Goal: Information Seeking & Learning: Learn about a topic

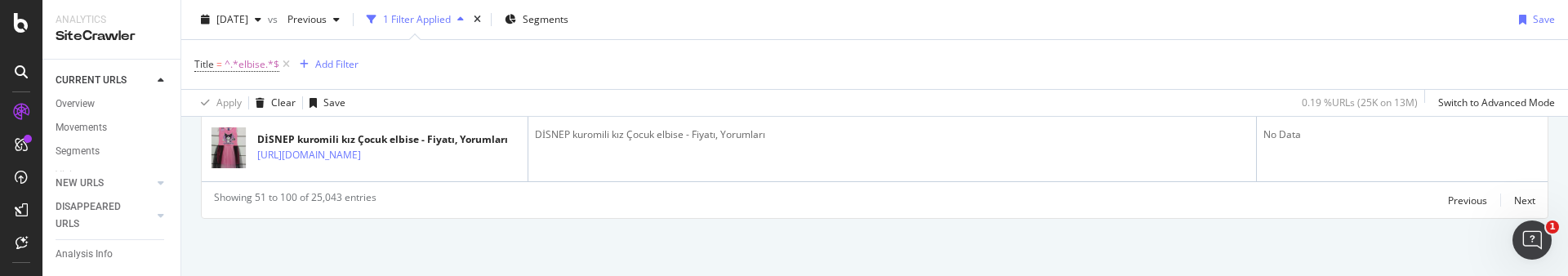
scroll to position [4663, 0]
click at [285, 61] on icon at bounding box center [286, 64] width 14 height 17
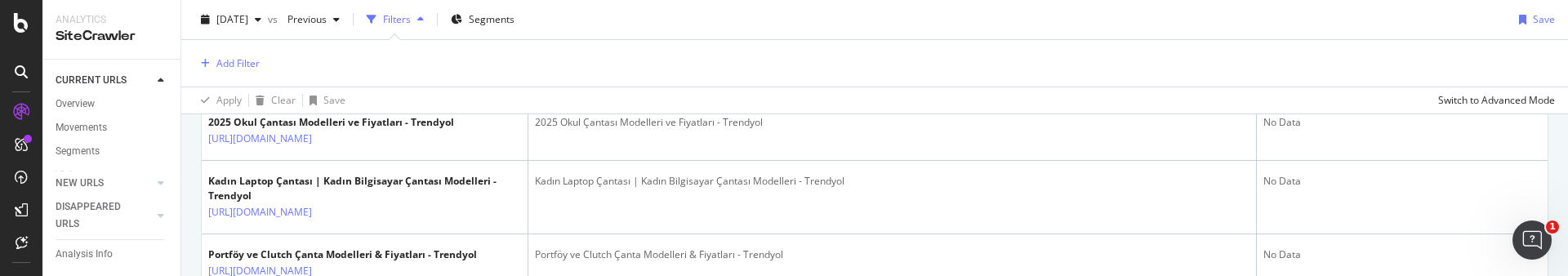
scroll to position [3557, 0]
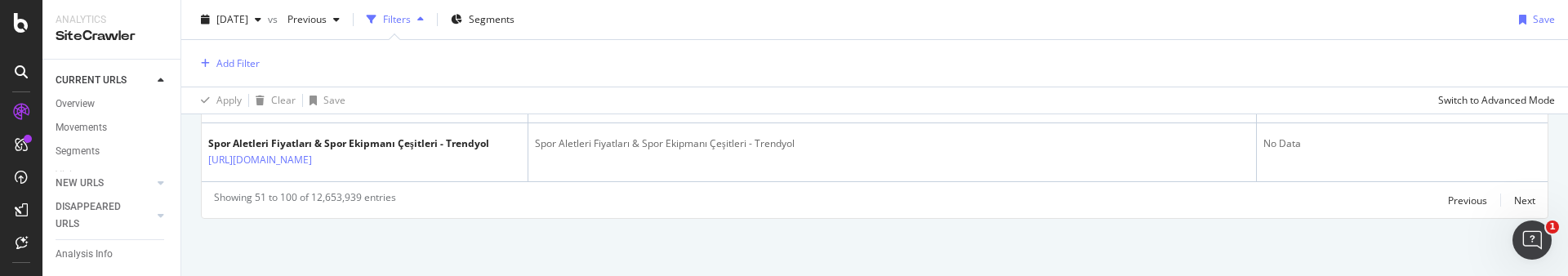
click at [477, 57] on div "Add Filter" at bounding box center [874, 63] width 1361 height 47
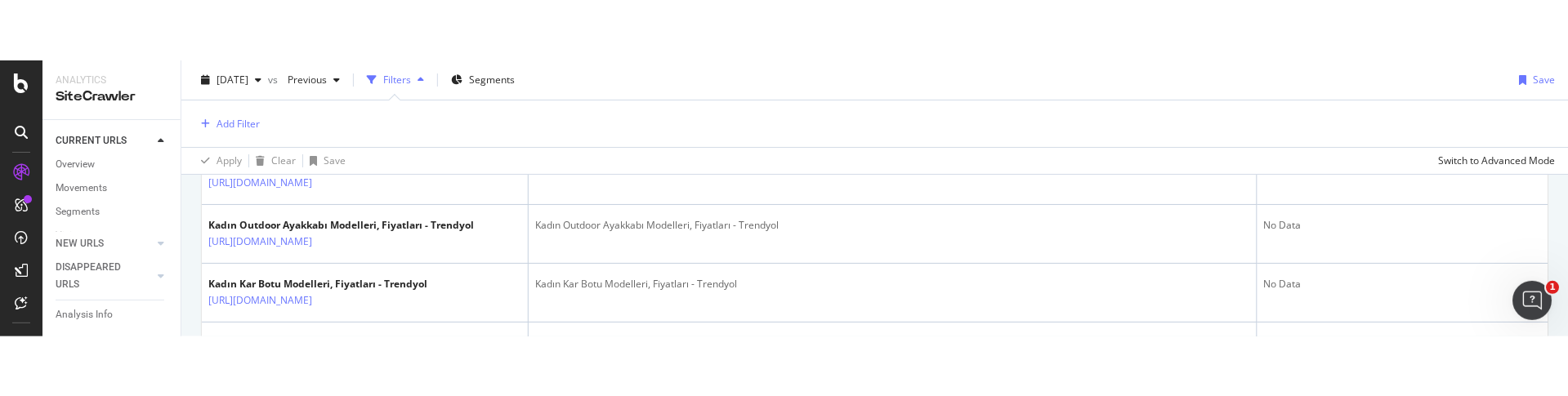
scroll to position [2922, 0]
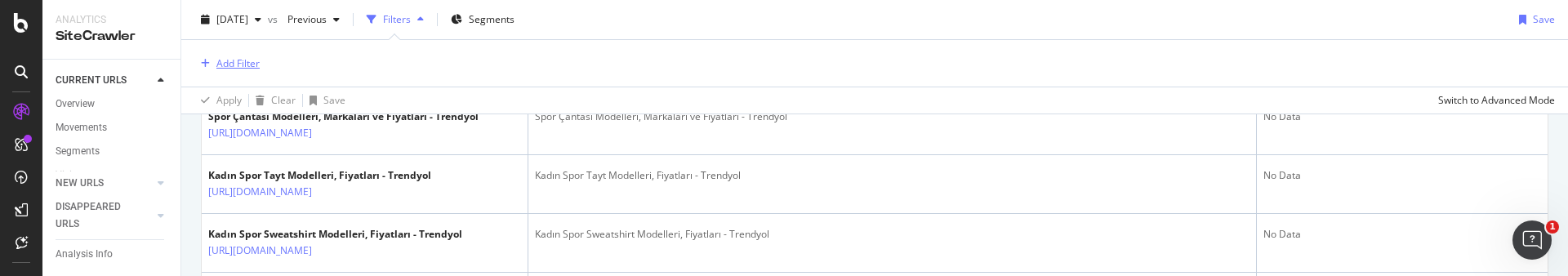
click at [248, 72] on div "Add Filter" at bounding box center [226, 64] width 65 height 18
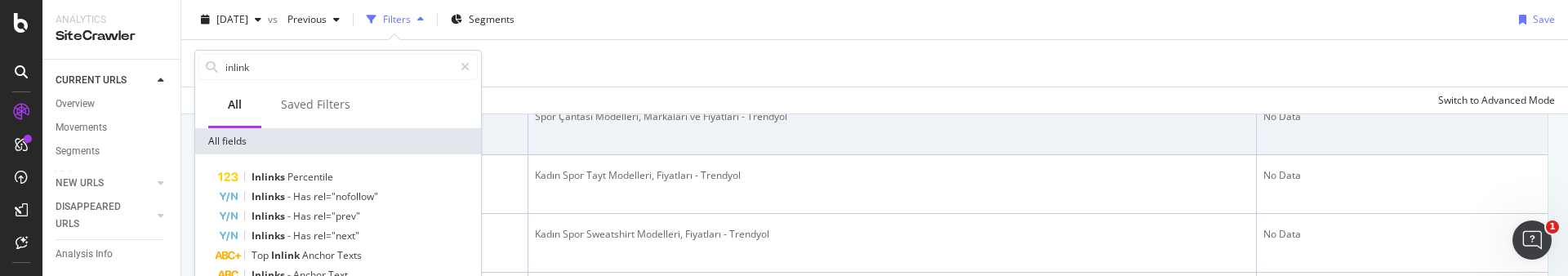
type input "inlink"
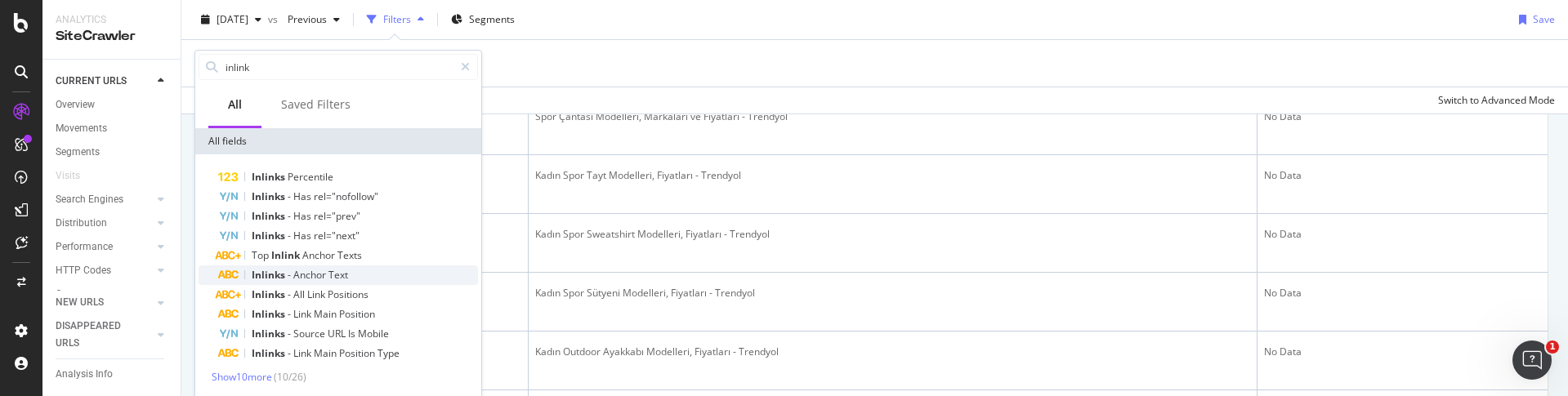
click at [371, 266] on div "Inlinks - Anchor Text" at bounding box center [348, 275] width 259 height 19
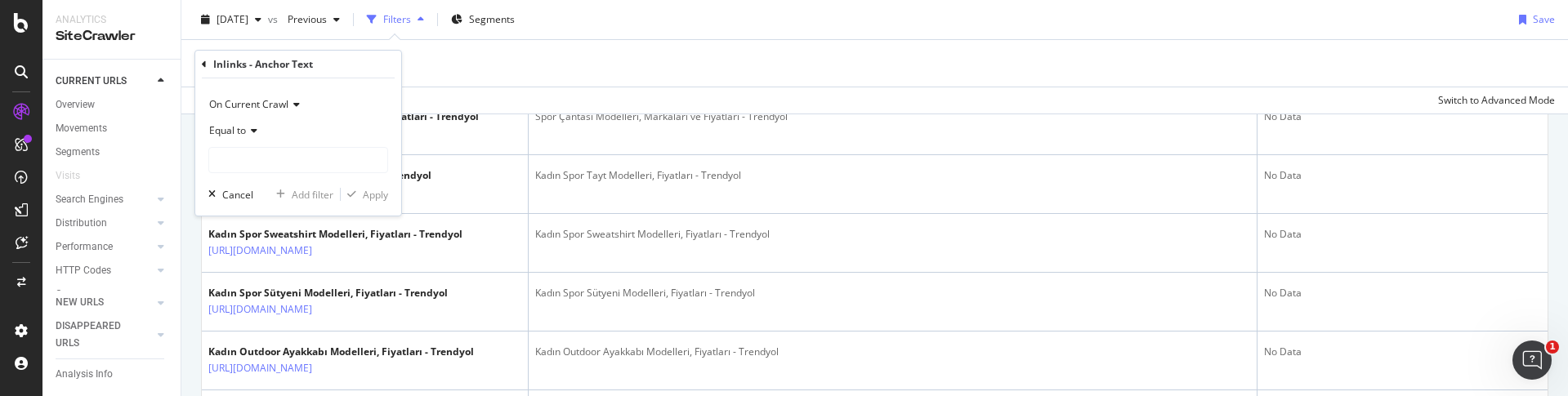
click at [454, 65] on div "Add Filter" at bounding box center [875, 63] width 1361 height 47
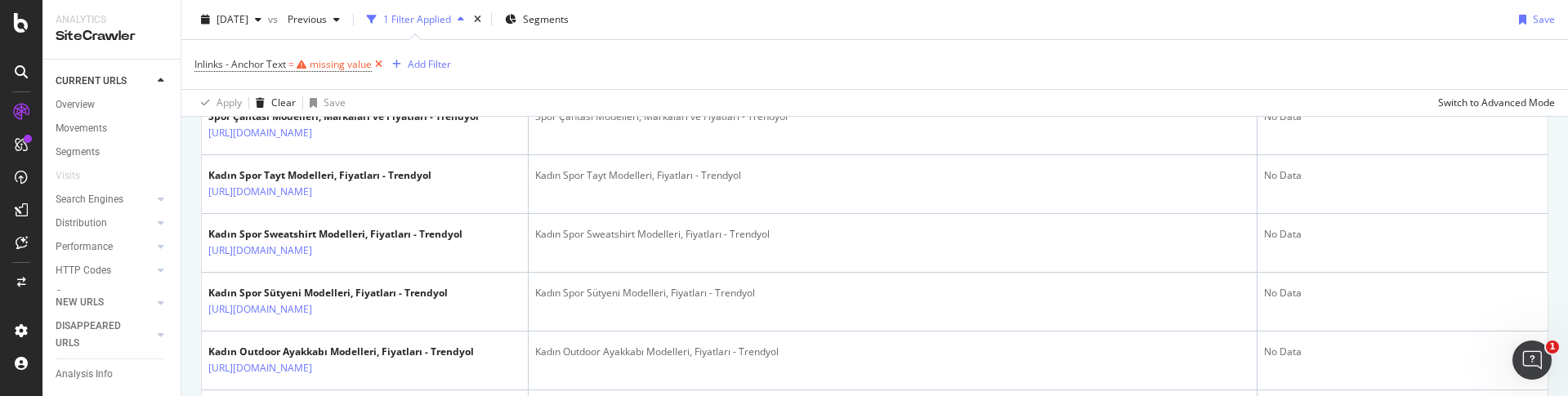
click at [385, 64] on icon at bounding box center [378, 64] width 14 height 16
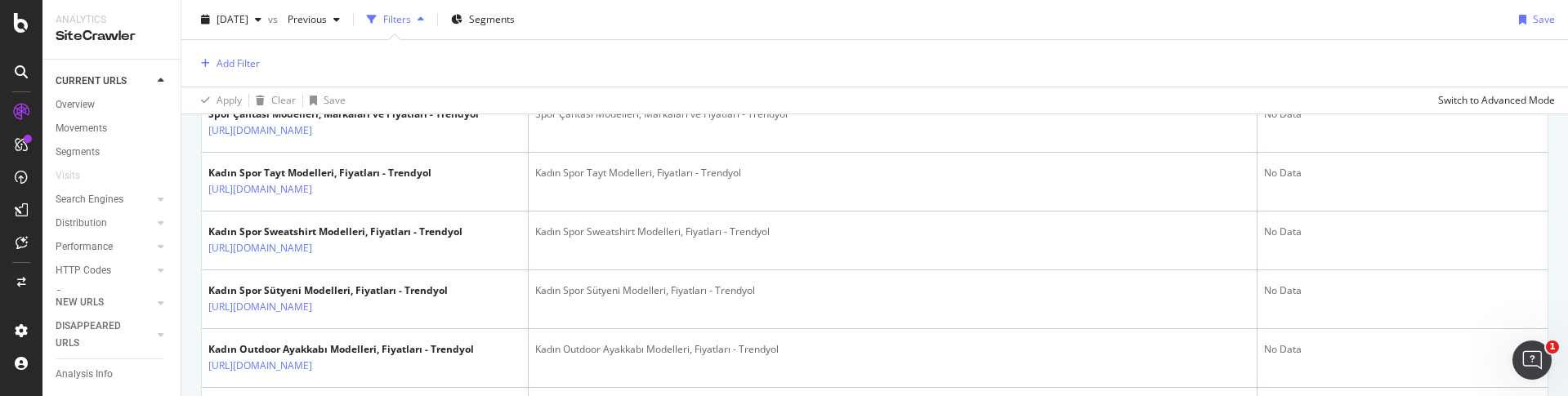
scroll to position [2922, 0]
click at [248, 61] on div "Add Filter" at bounding box center [237, 62] width 43 height 14
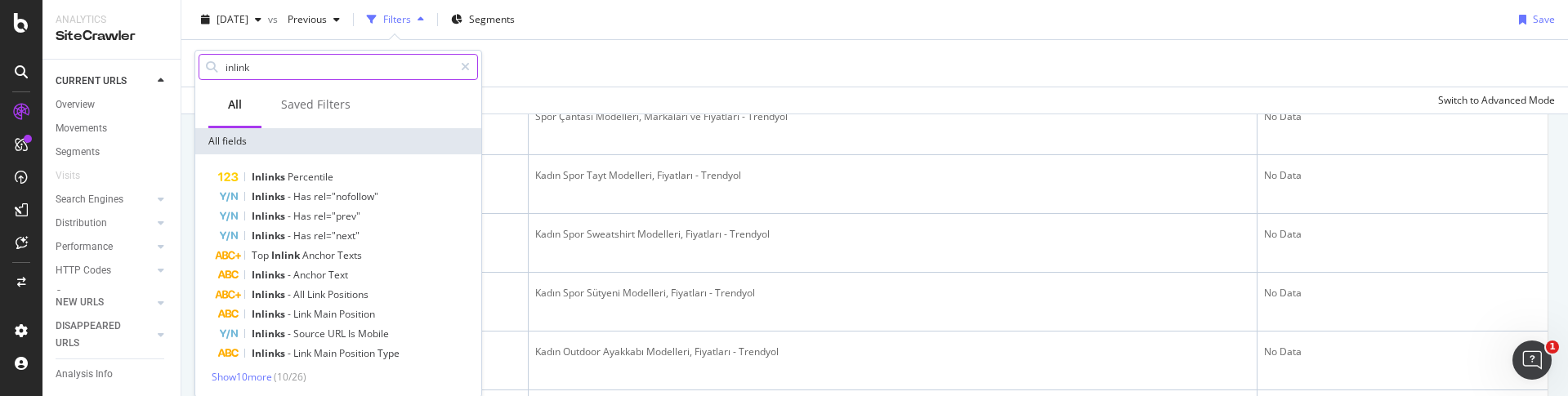
click at [361, 64] on input "inlink" at bounding box center [338, 67] width 229 height 25
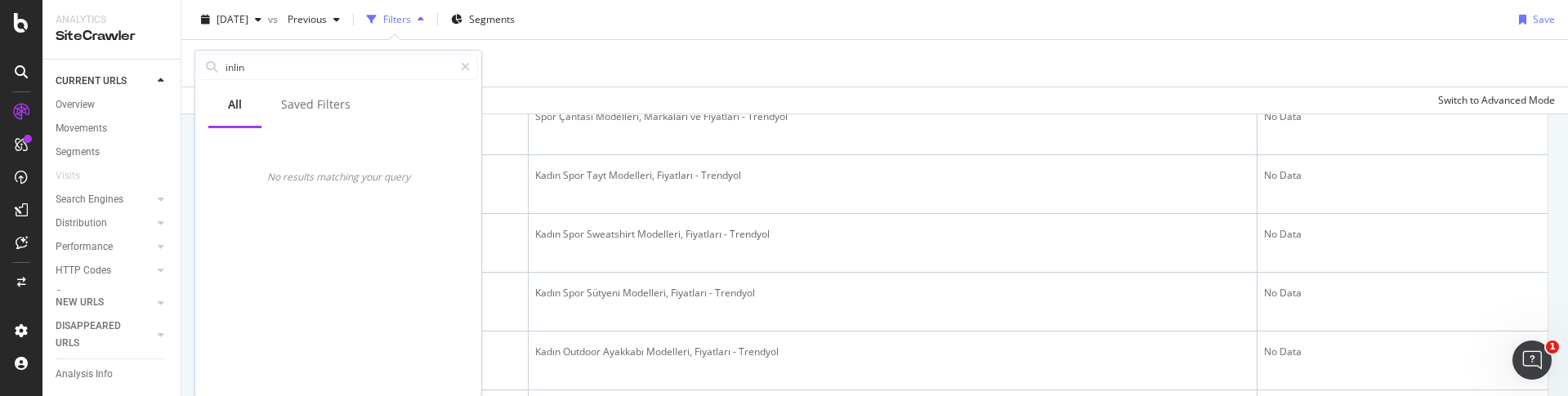
type input "inlink"
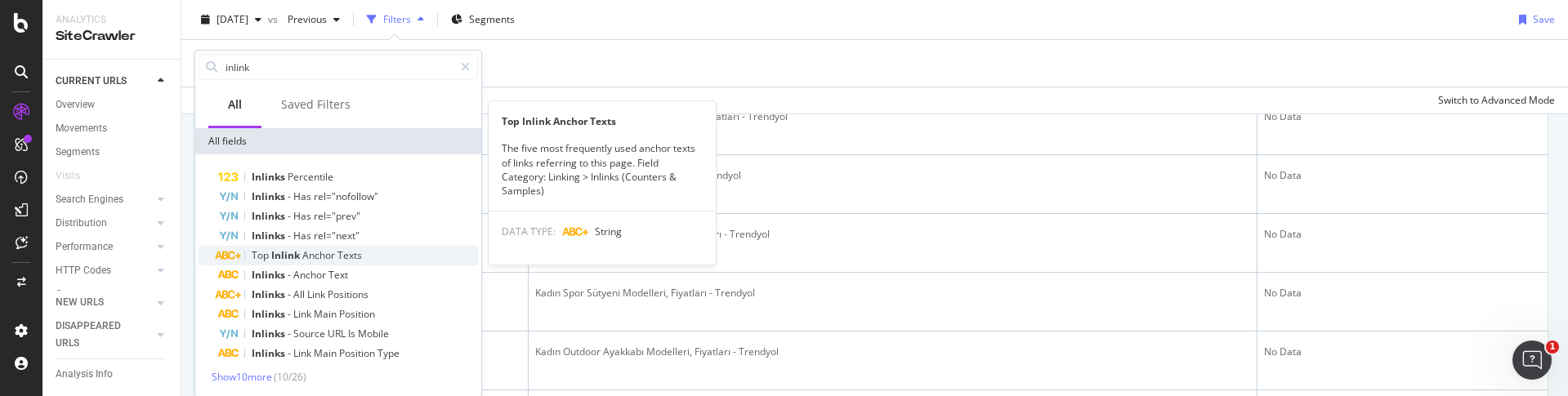
click at [363, 256] on div "Top Inlink Anchor Texts" at bounding box center [348, 255] width 259 height 19
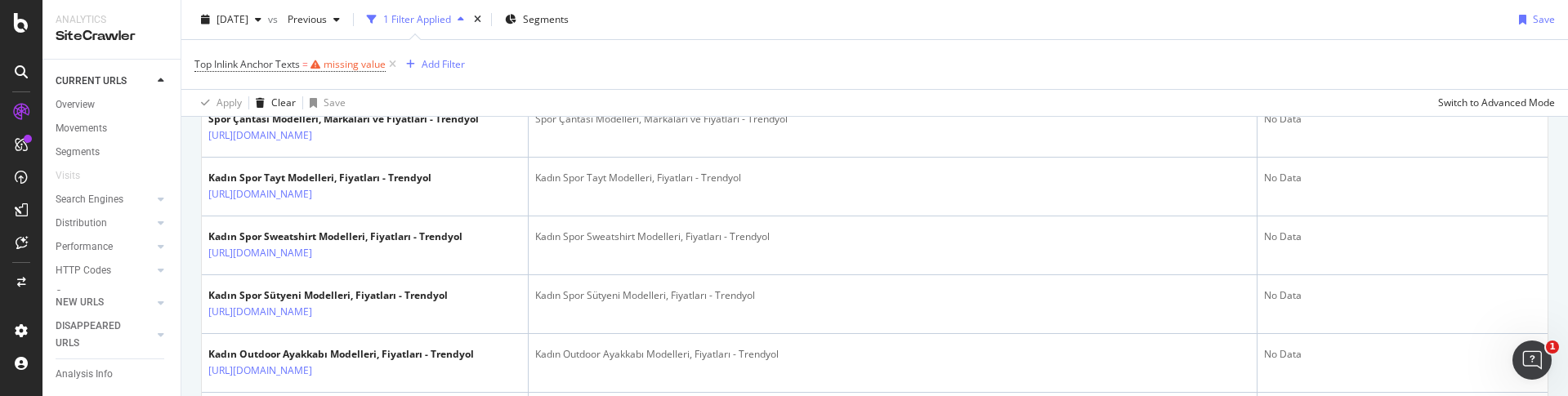
click at [505, 63] on div "Top Inlink Anchor Texts = missing value Add Filter" at bounding box center [875, 64] width 1361 height 49
click at [371, 63] on div "missing value" at bounding box center [355, 63] width 62 height 14
